Goal: Information Seeking & Learning: Learn about a topic

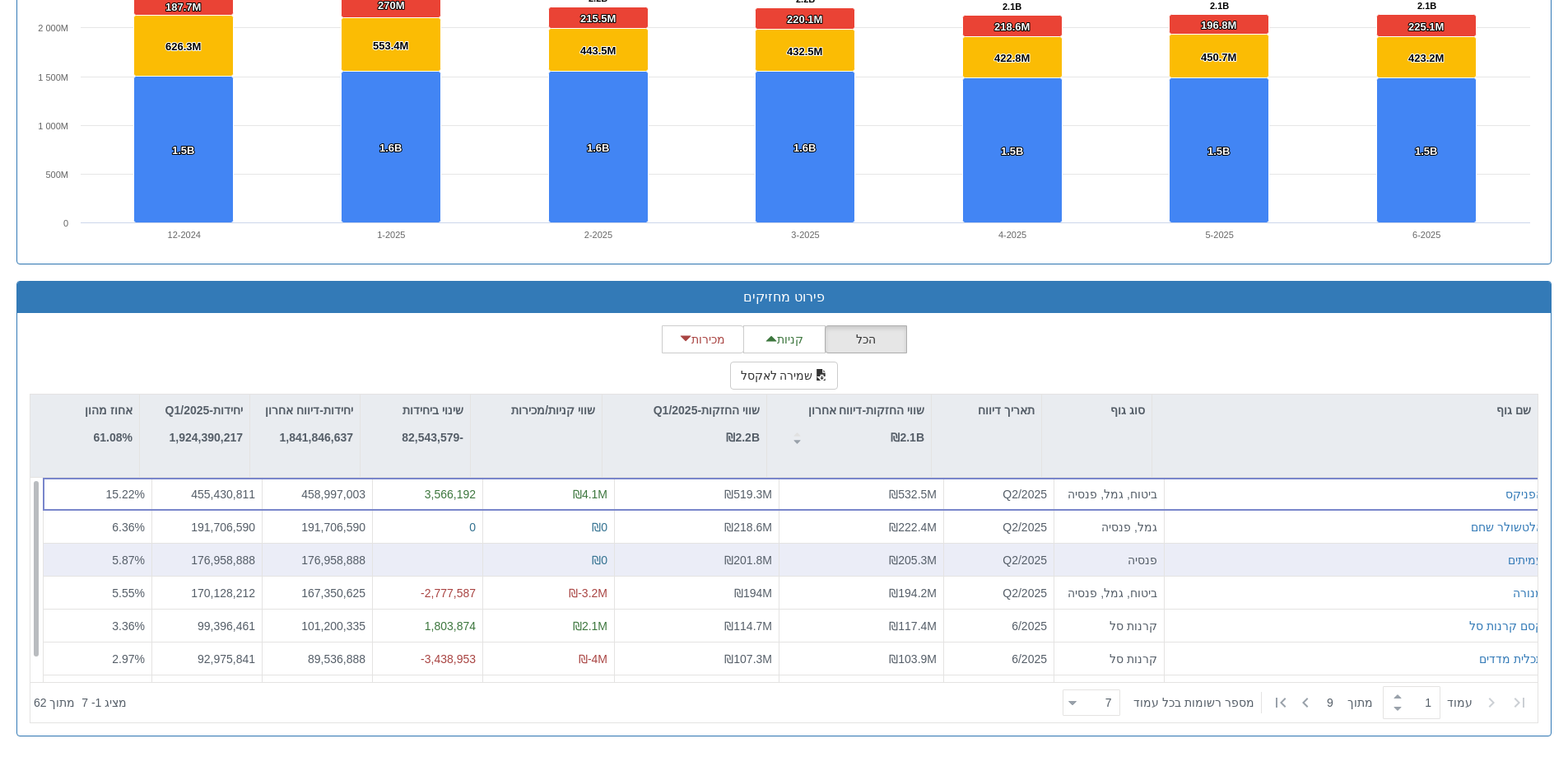
scroll to position [26, 0]
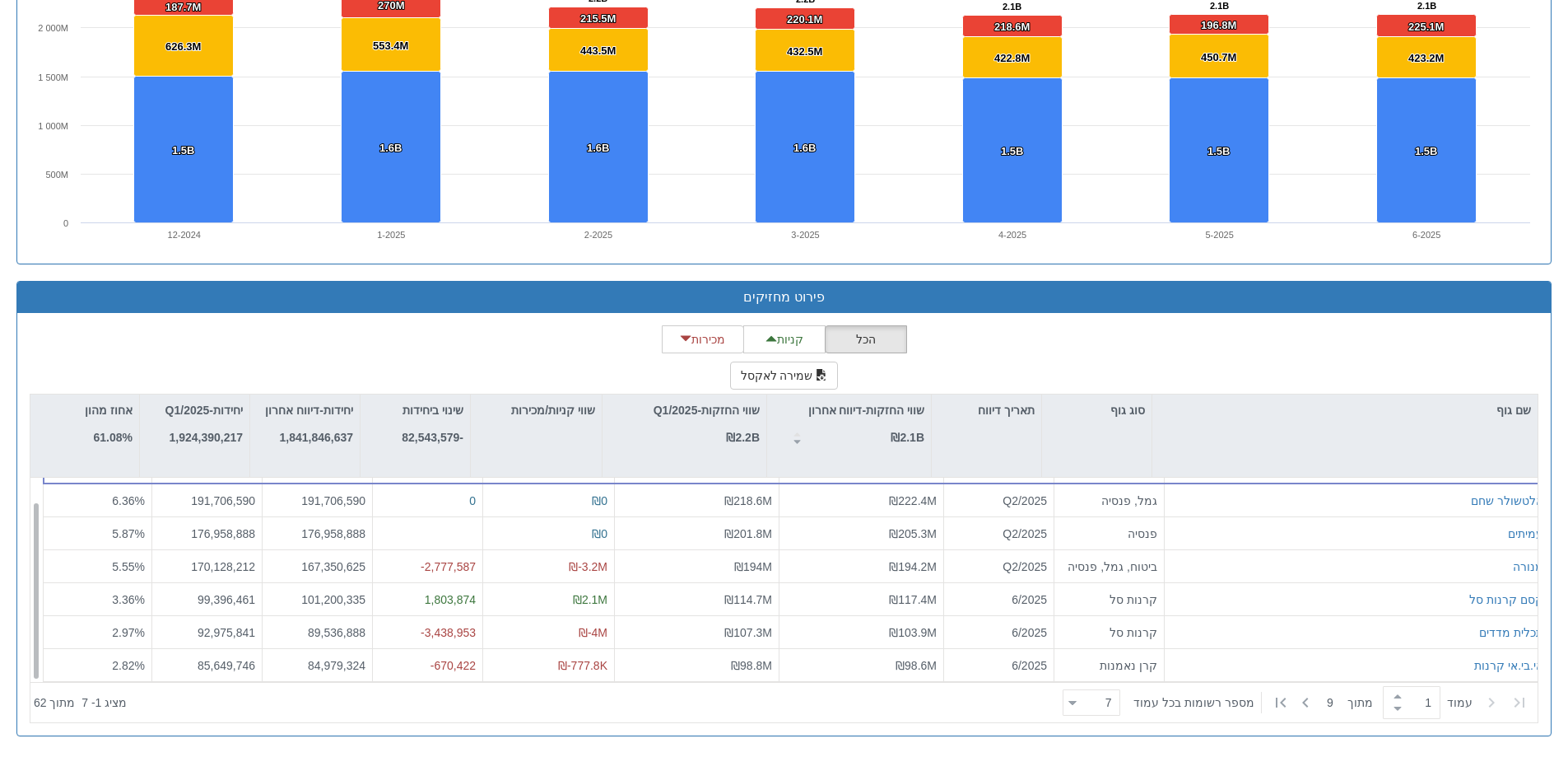
drag, startPoint x: 1311, startPoint y: 678, endPoint x: 1307, endPoint y: 708, distance: 30.3
click at [1311, 681] on div "שם גוף סוג גוף תאריך דיווח שווי החזקות-דיווח אחרון ₪2.1B שווי החזקות-Q1/2025 ₪2…" at bounding box center [784, 557] width 1507 height 327
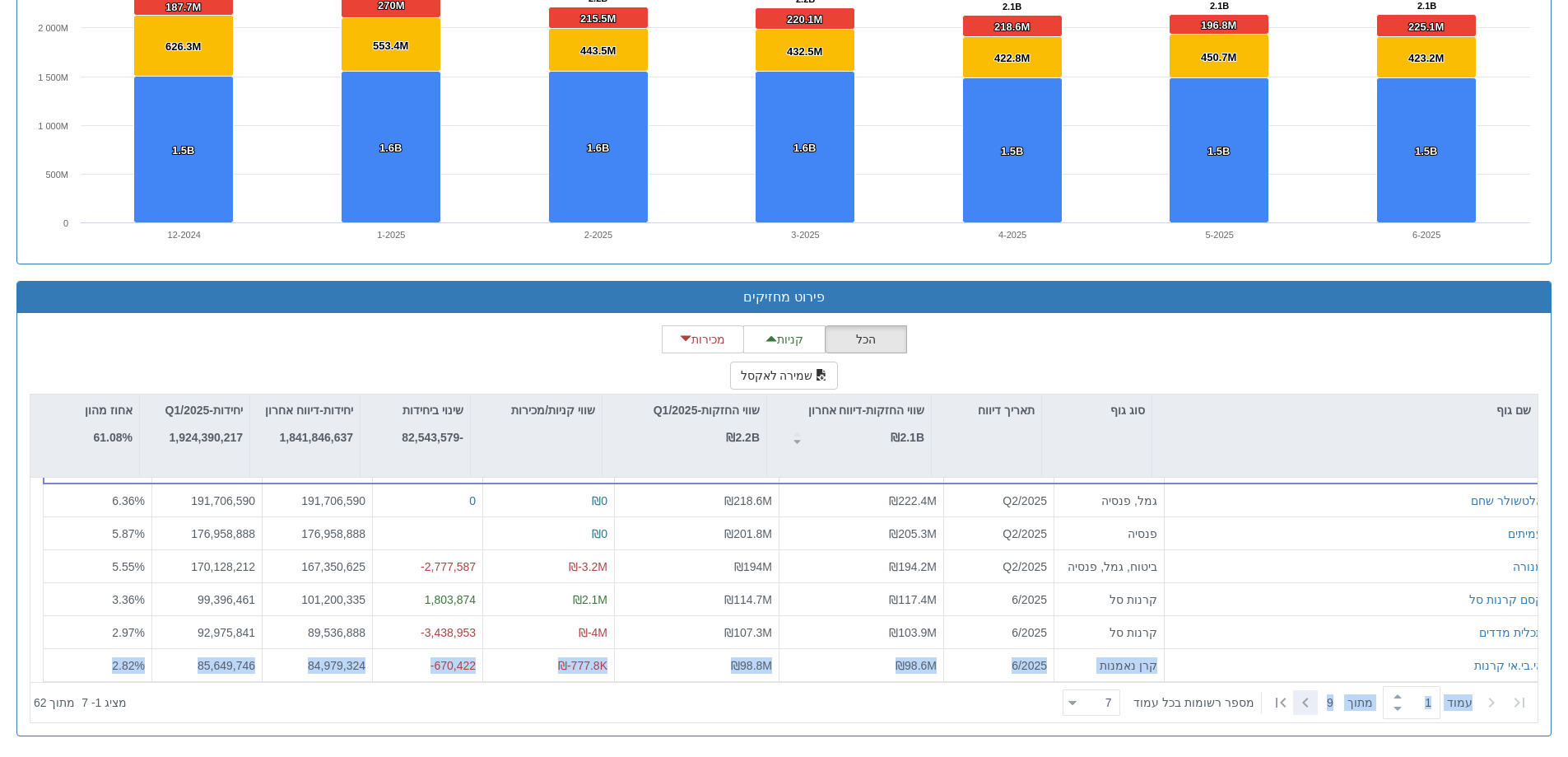
click at [1307, 708] on icon at bounding box center [1306, 702] width 20 height 20
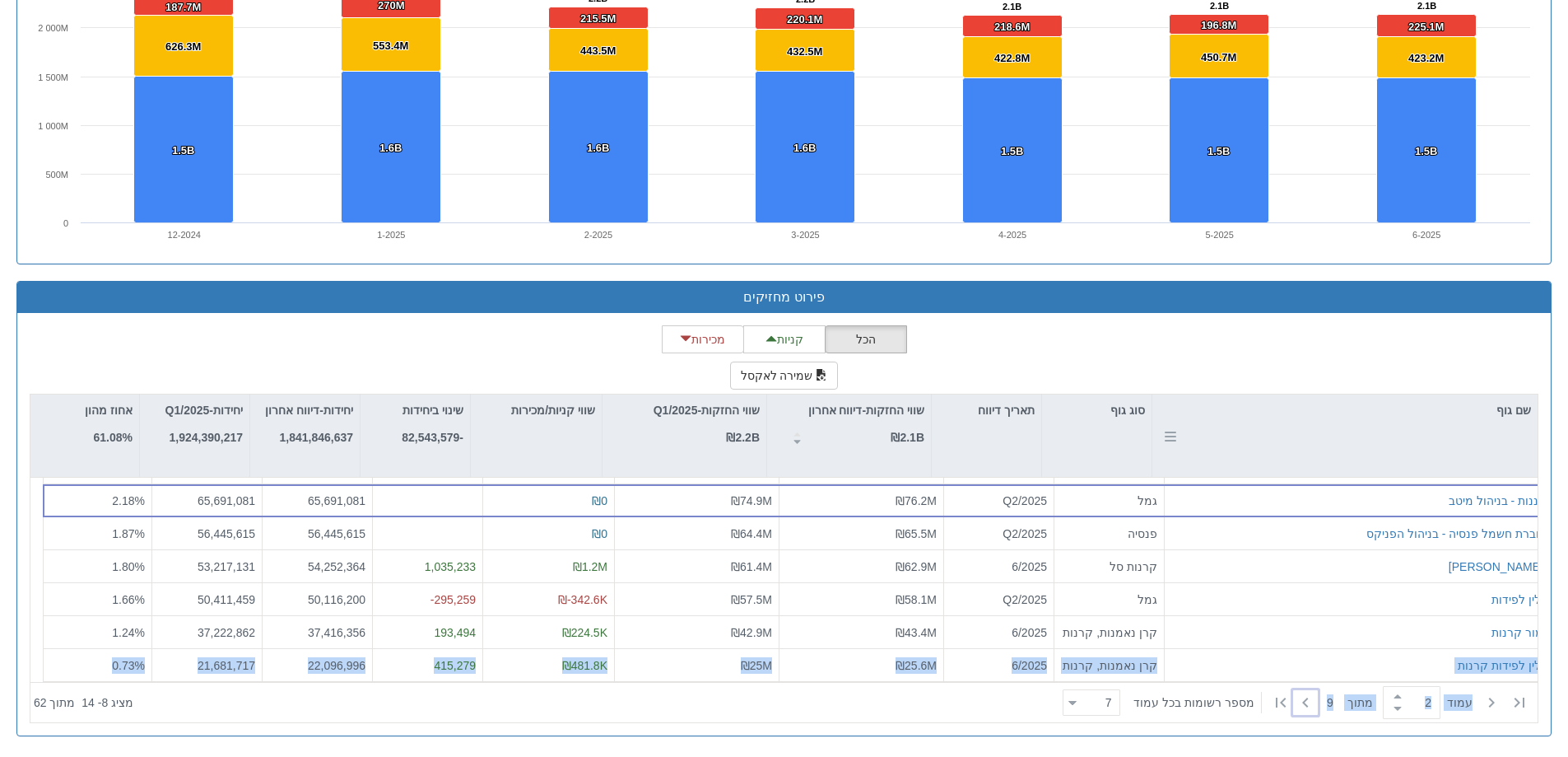
click at [1213, 457] on div "שם גוף" at bounding box center [1344, 435] width 385 height 83
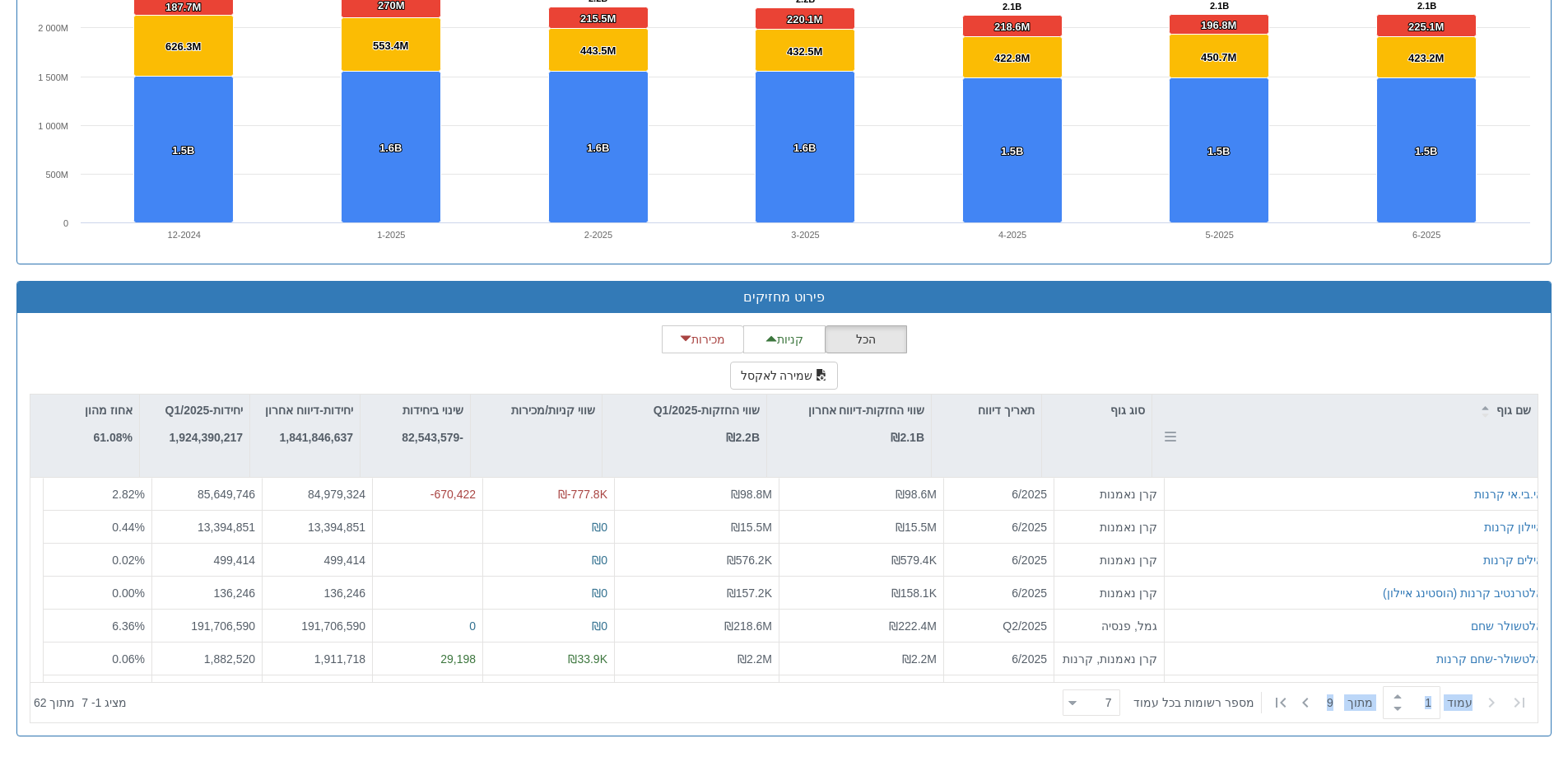
scroll to position [0, 0]
click at [1493, 699] on icon at bounding box center [1491, 702] width 20 height 20
click at [1298, 696] on icon at bounding box center [1306, 702] width 20 height 20
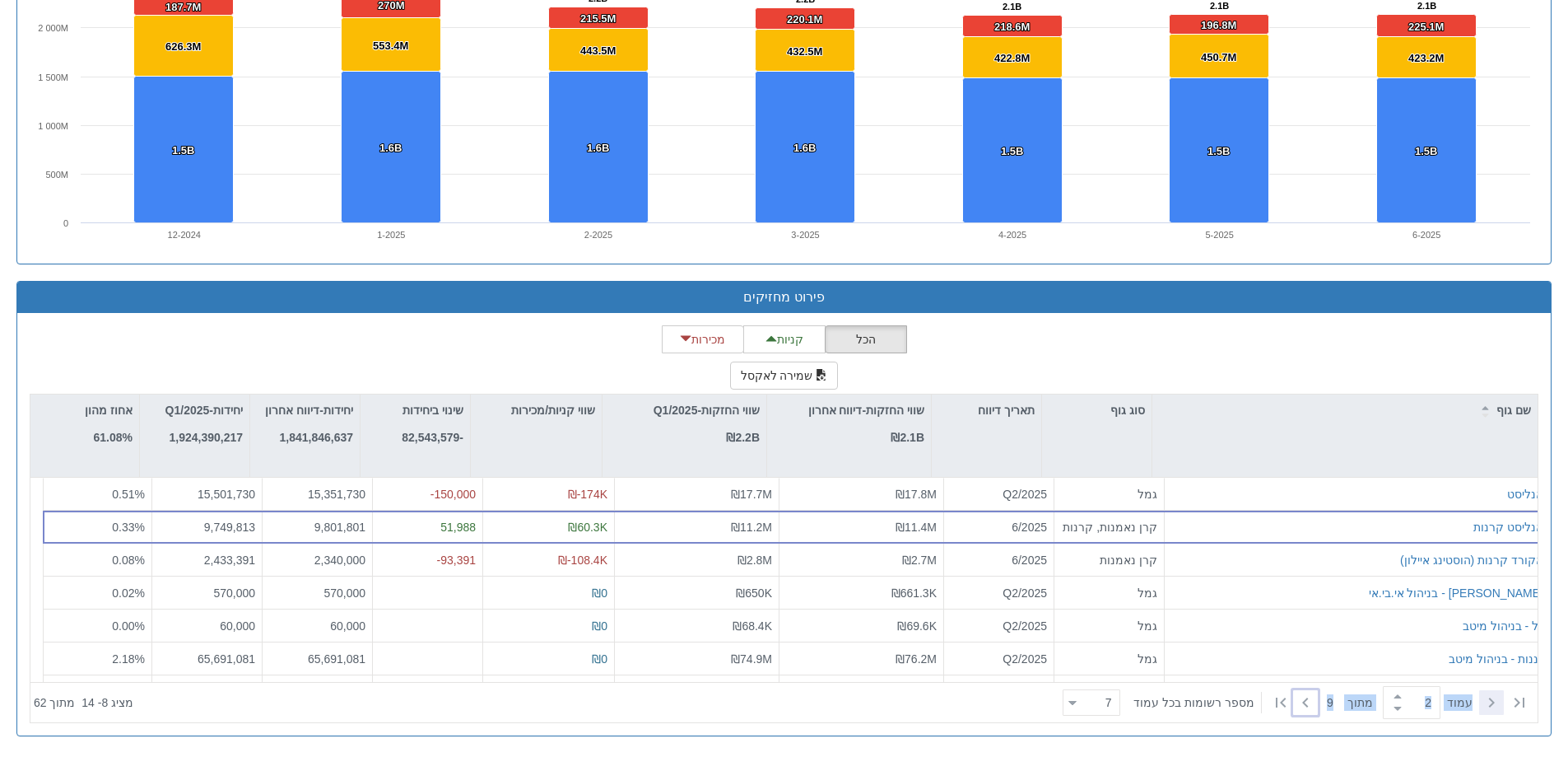
click at [1483, 700] on icon at bounding box center [1491, 702] width 20 height 20
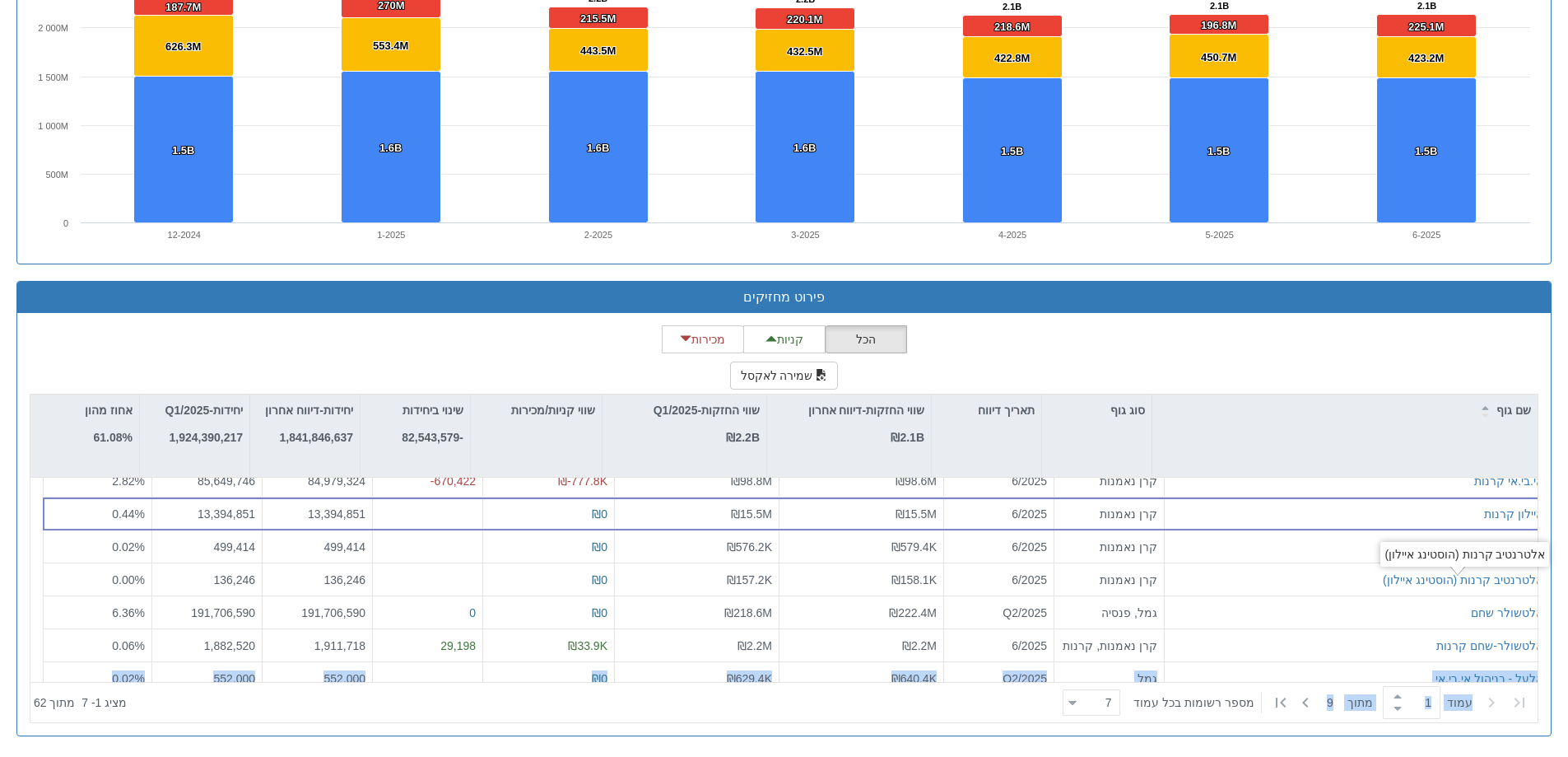
scroll to position [26, 0]
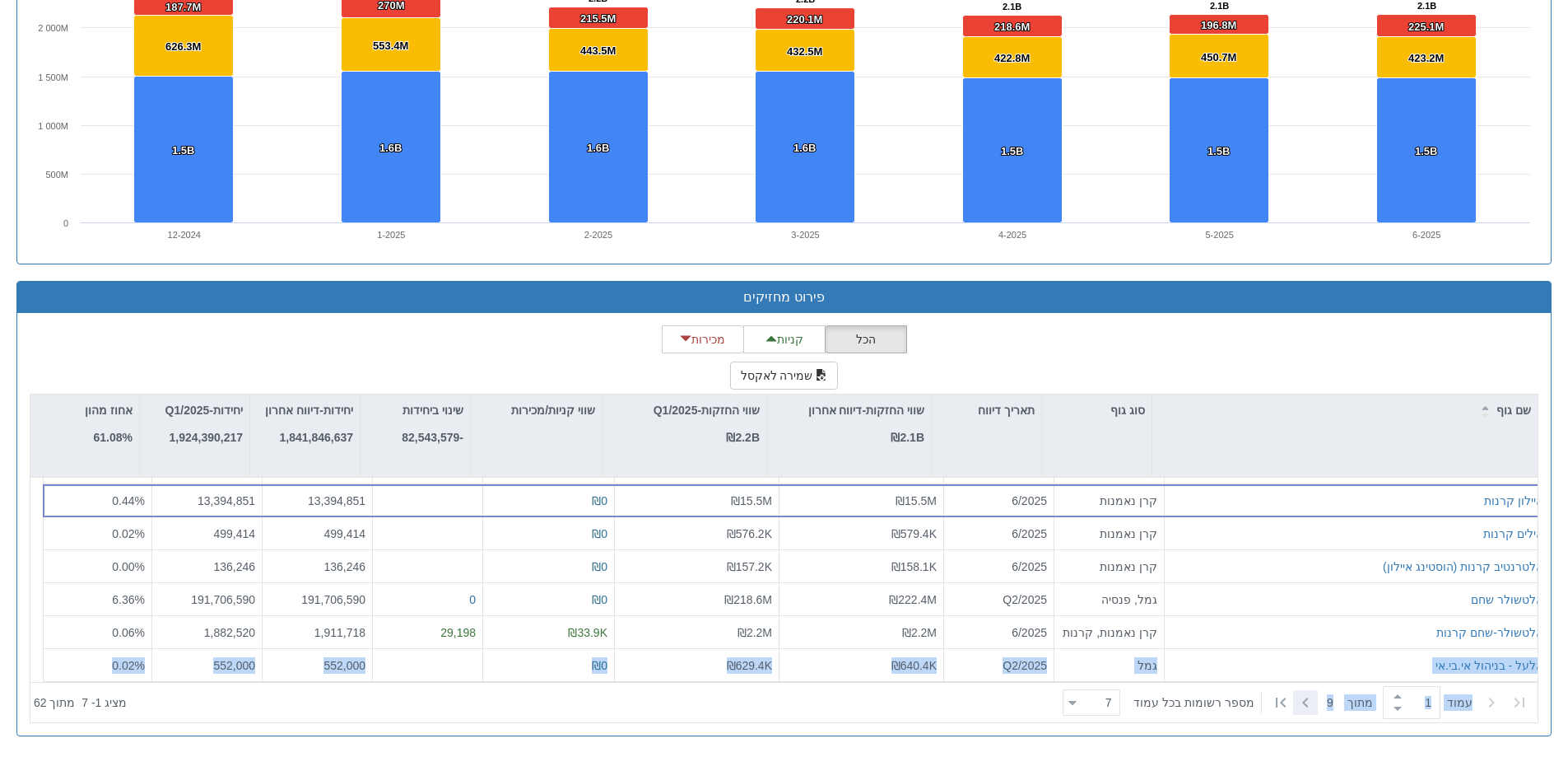
click at [1307, 693] on icon at bounding box center [1306, 702] width 20 height 20
click at [1364, 444] on div "שם גוף" at bounding box center [1344, 435] width 385 height 83
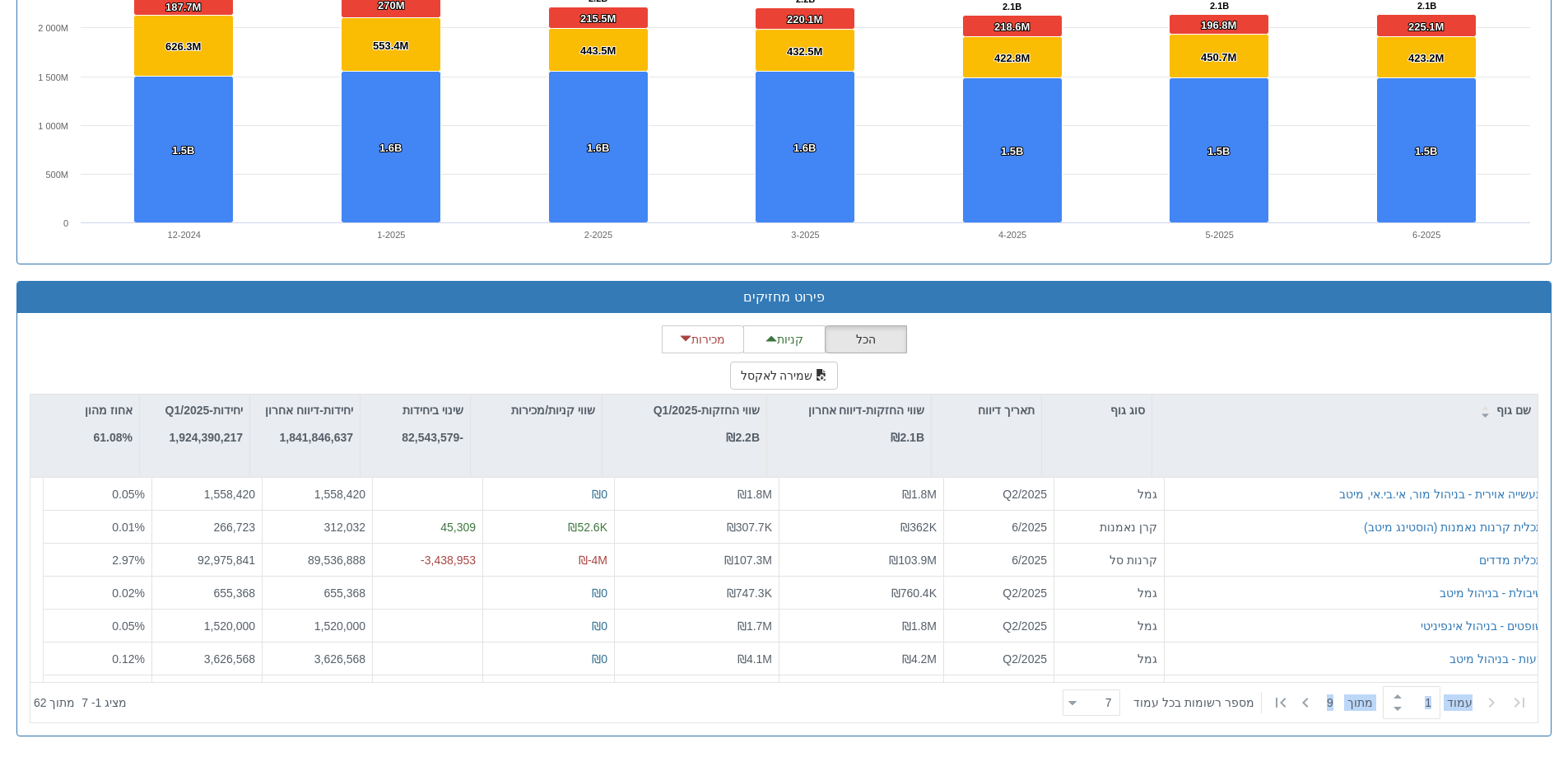
click at [1457, 711] on div "‏עמוד 1 ‏ מתוך 9 ‏מספר רשומות בכל עמוד 7 7" at bounding box center [1295, 702] width 478 height 36
click at [1296, 702] on icon at bounding box center [1306, 702] width 20 height 20
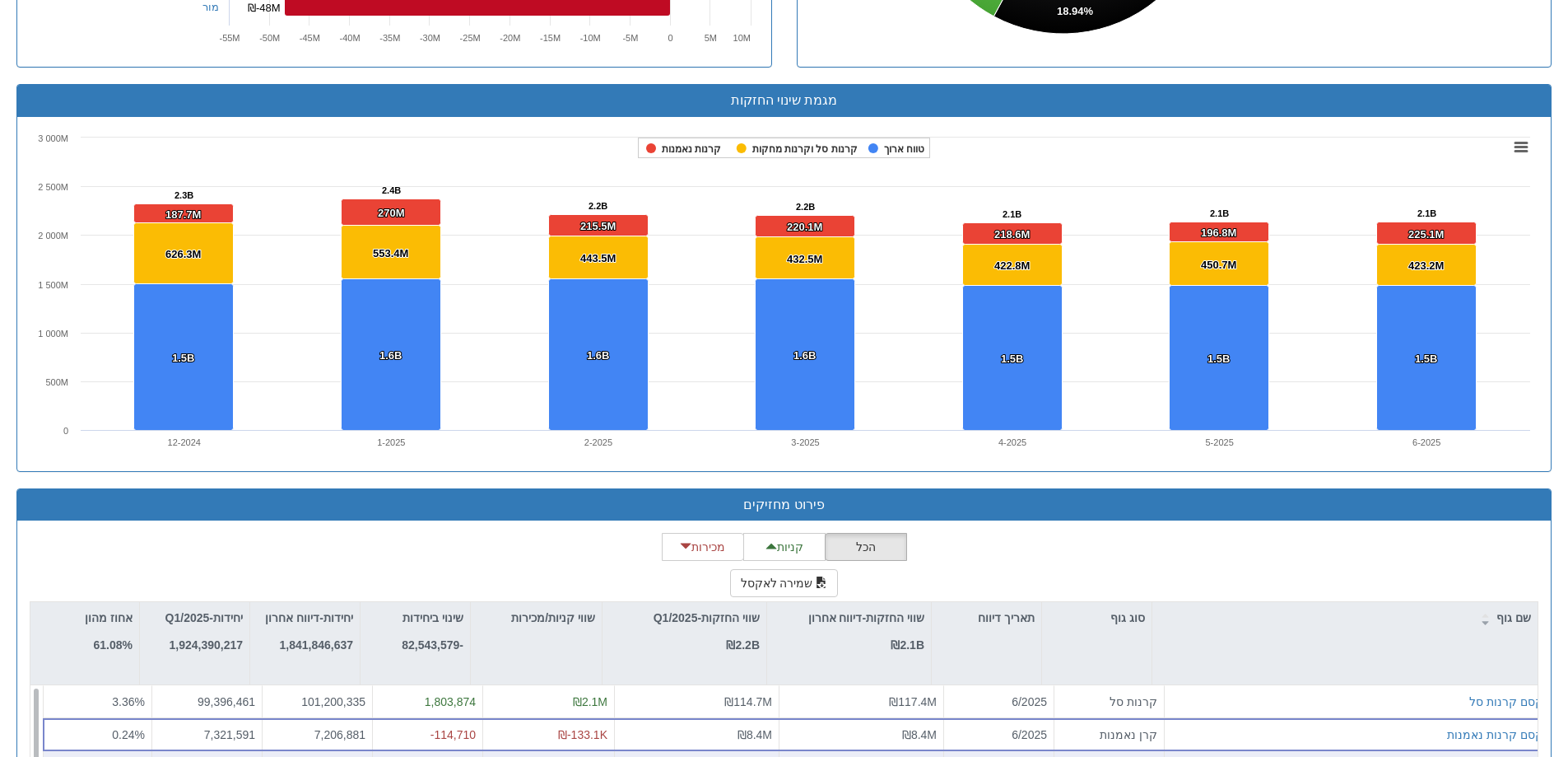
scroll to position [1249, 0]
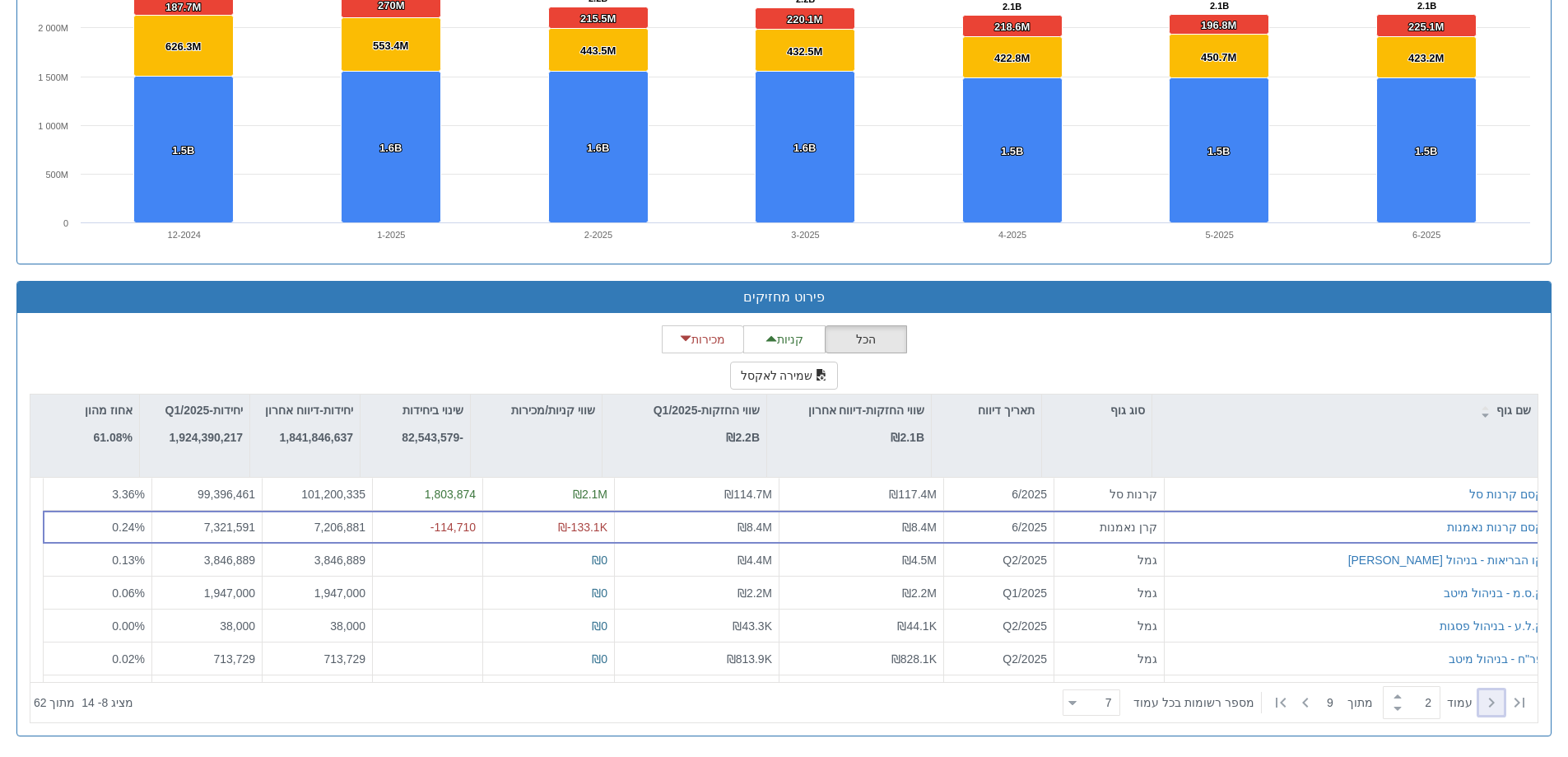
click at [1501, 694] on div at bounding box center [1490, 702] width 25 height 25
type input "1"
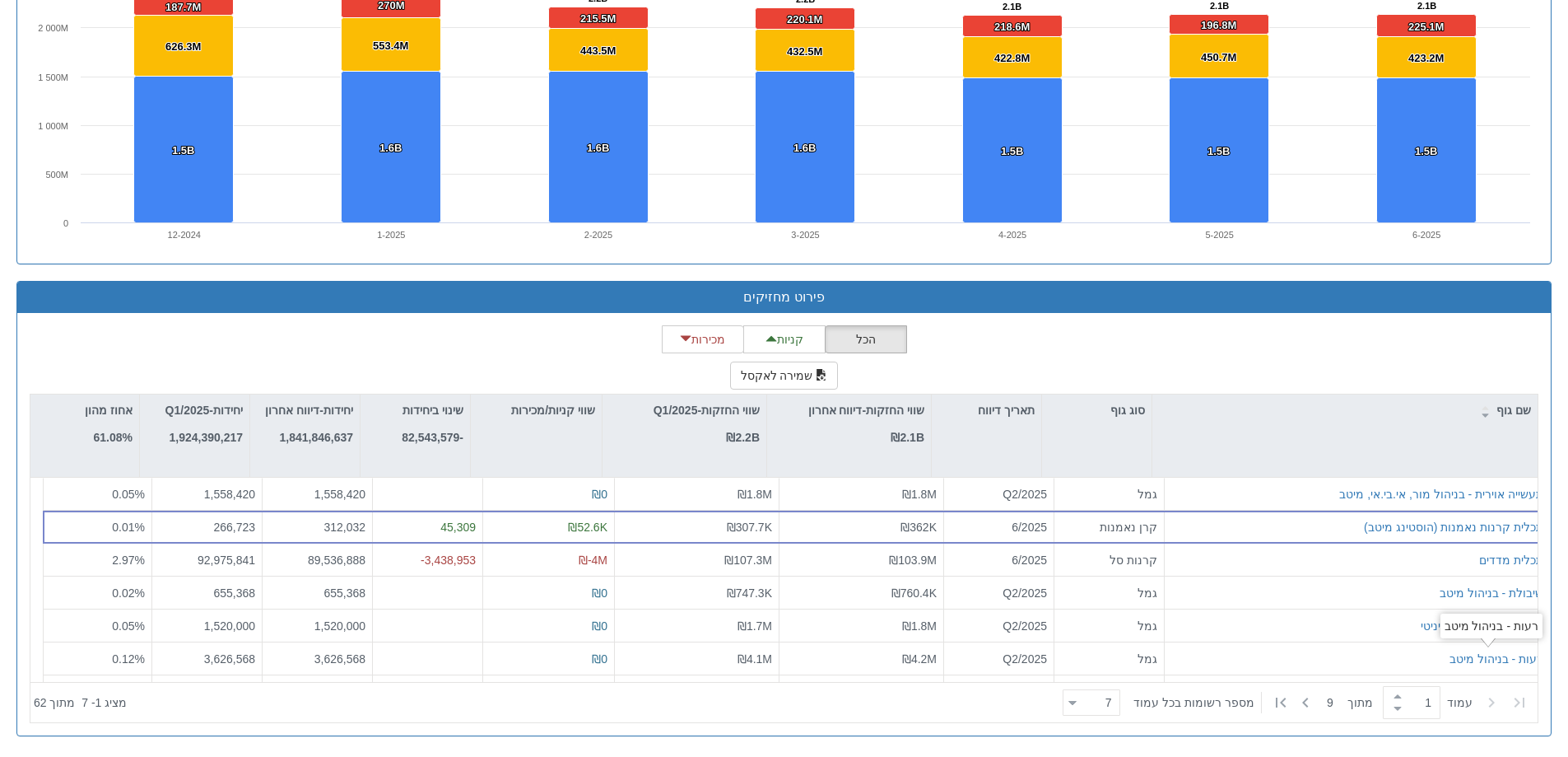
click at [1481, 696] on icon at bounding box center [1491, 702] width 20 height 20
click at [1484, 698] on icon at bounding box center [1491, 702] width 20 height 20
click at [1488, 698] on icon at bounding box center [1491, 702] width 20 height 20
